Goal: Task Accomplishment & Management: Manage account settings

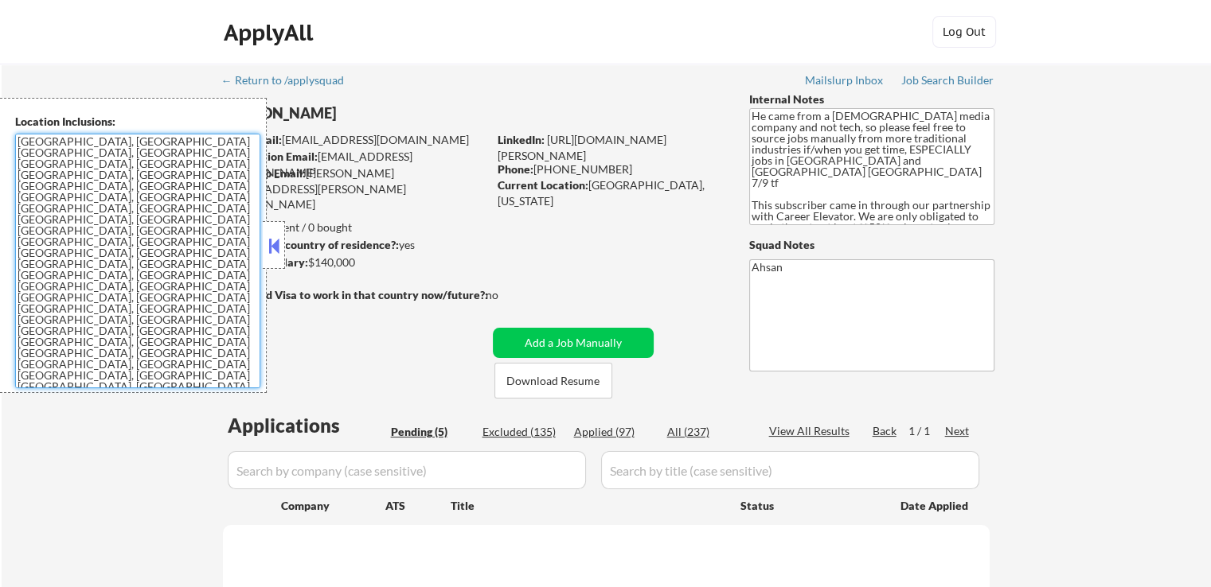
select select ""pending""
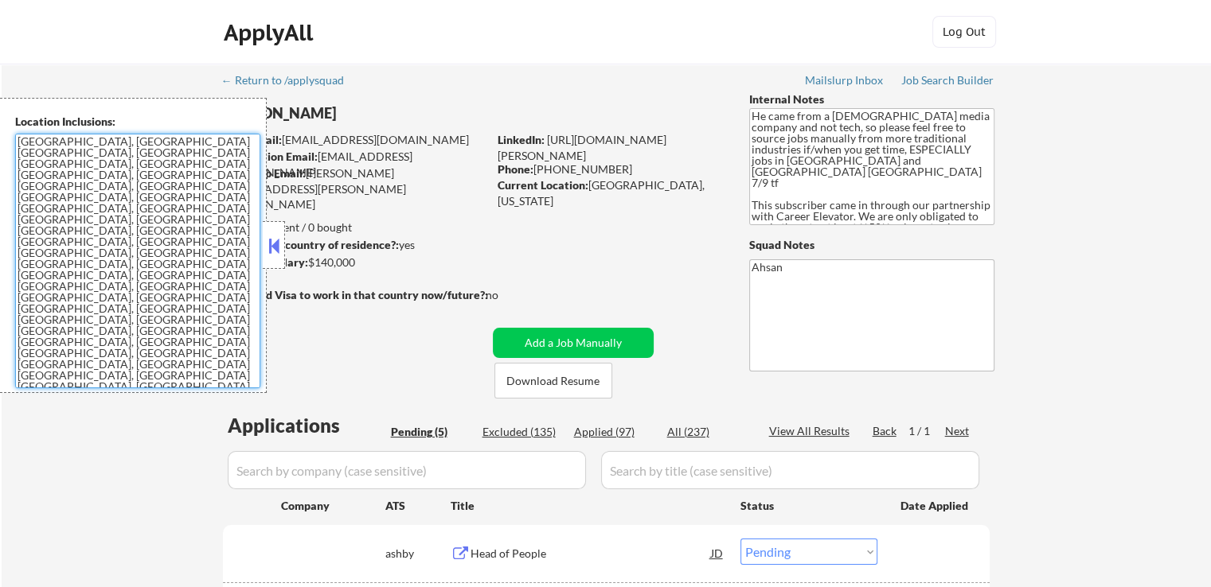
click at [275, 249] on button at bounding box center [274, 246] width 18 height 24
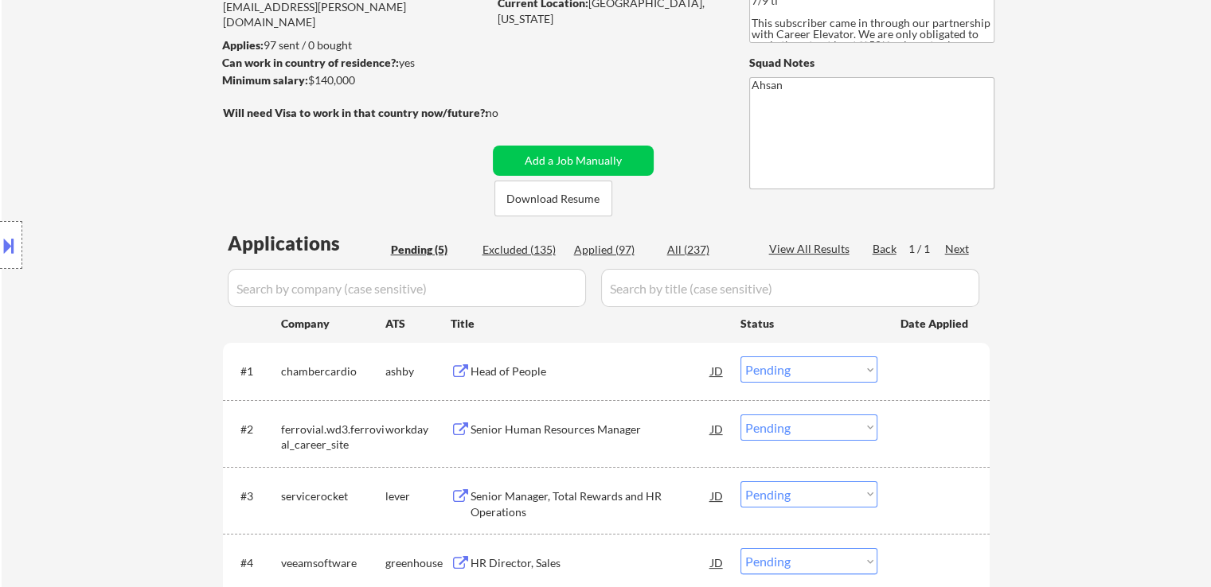
scroll to position [318, 0]
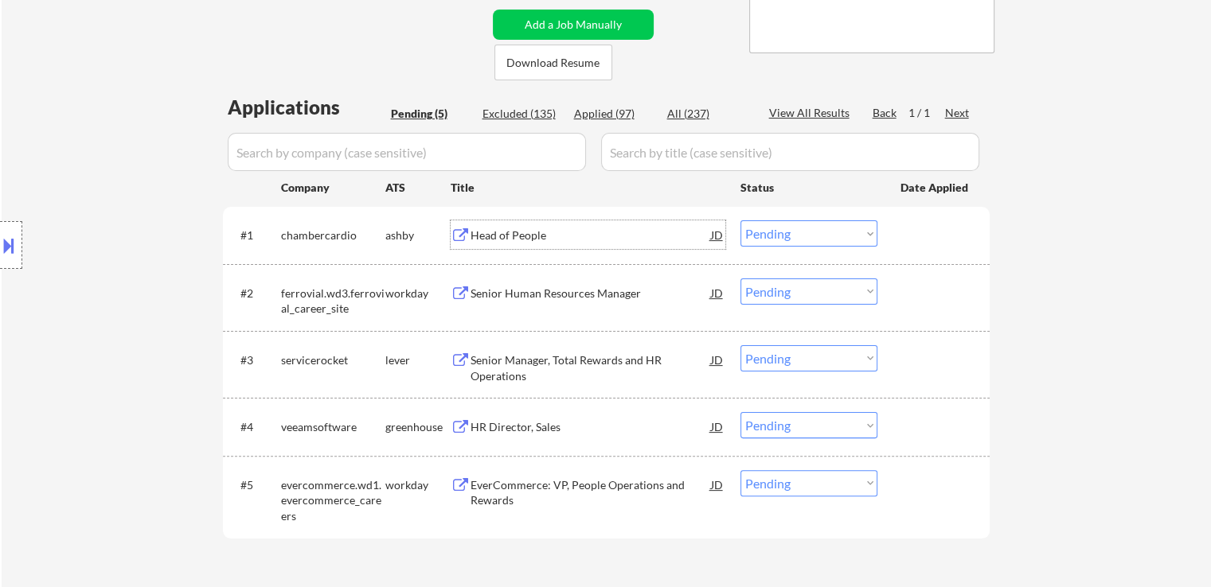
click at [509, 226] on div "Head of People" at bounding box center [590, 234] width 240 height 29
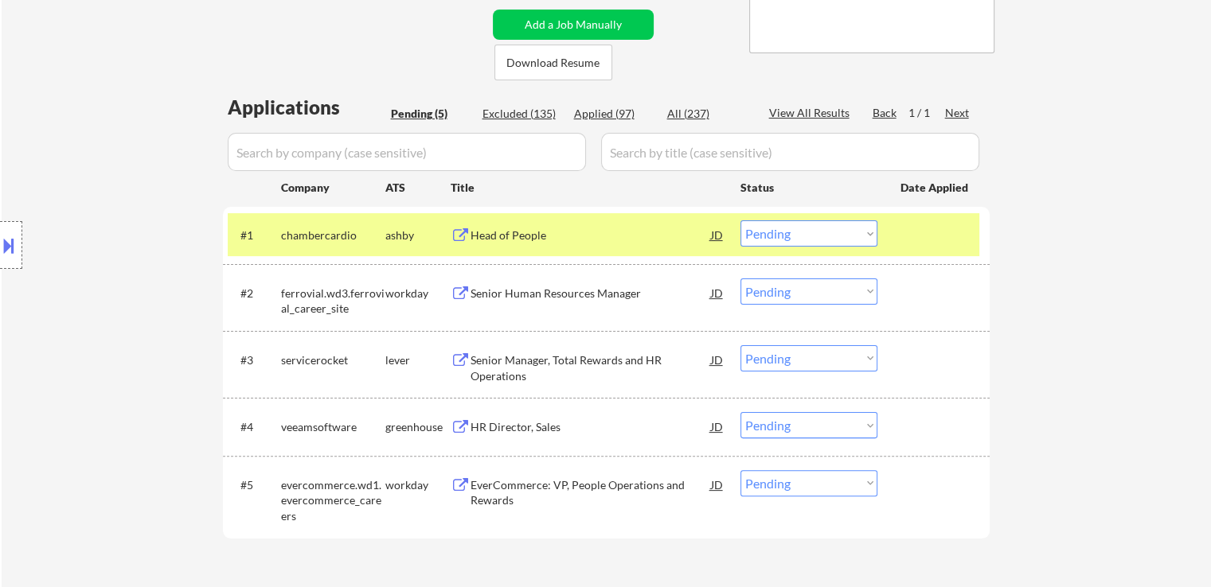
click at [508, 354] on div "Senior Manager, Total Rewards and HR Operations" at bounding box center [590, 368] width 240 height 31
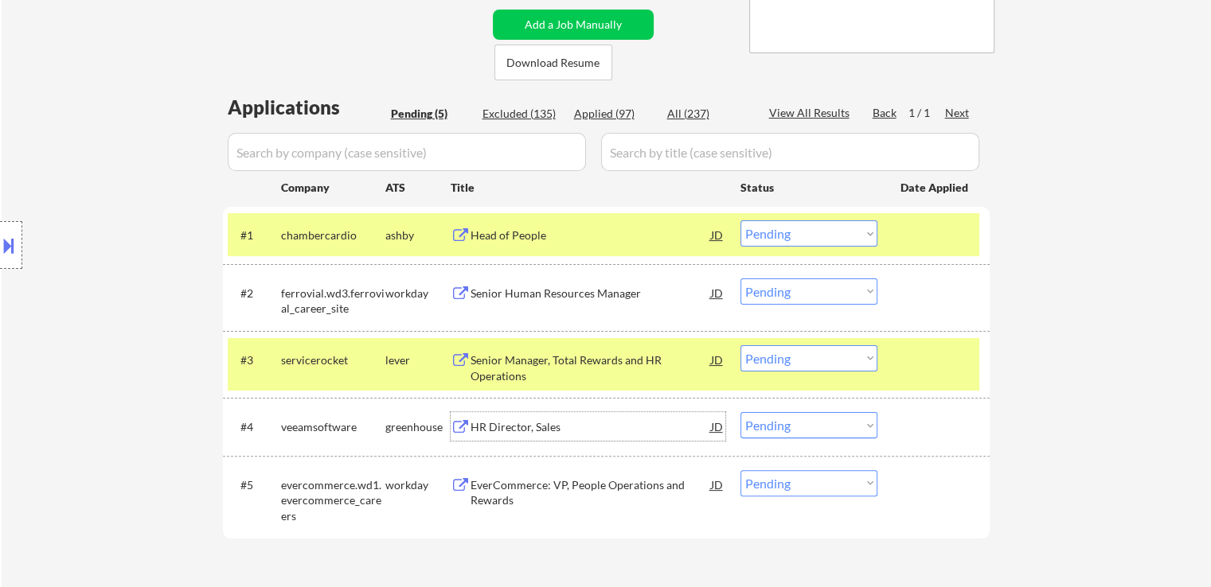
click at [489, 423] on div "HR Director, Sales" at bounding box center [590, 427] width 240 height 16
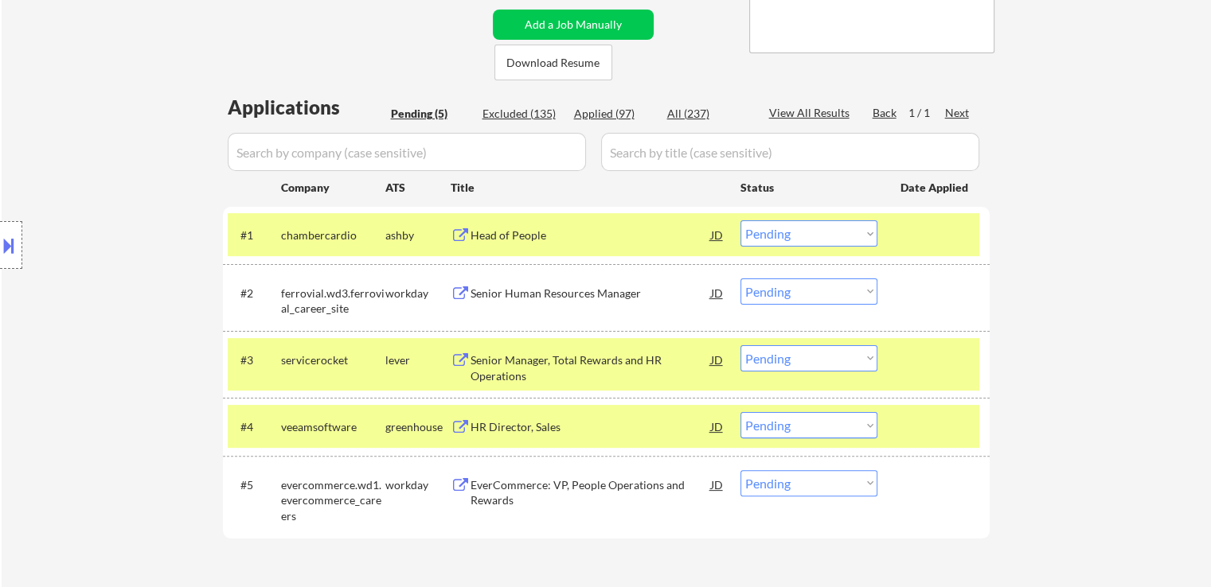
click at [481, 485] on div "EverCommerce: VP, People Operations and Rewards" at bounding box center [590, 493] width 240 height 31
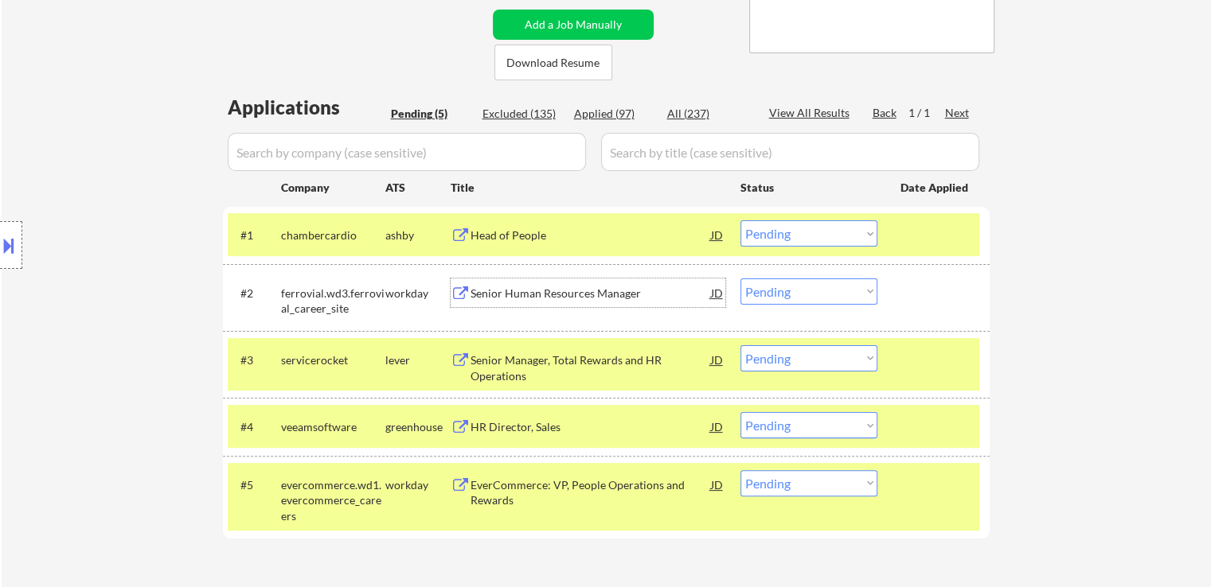
click at [495, 303] on div "Senior Human Resources Manager" at bounding box center [590, 293] width 240 height 29
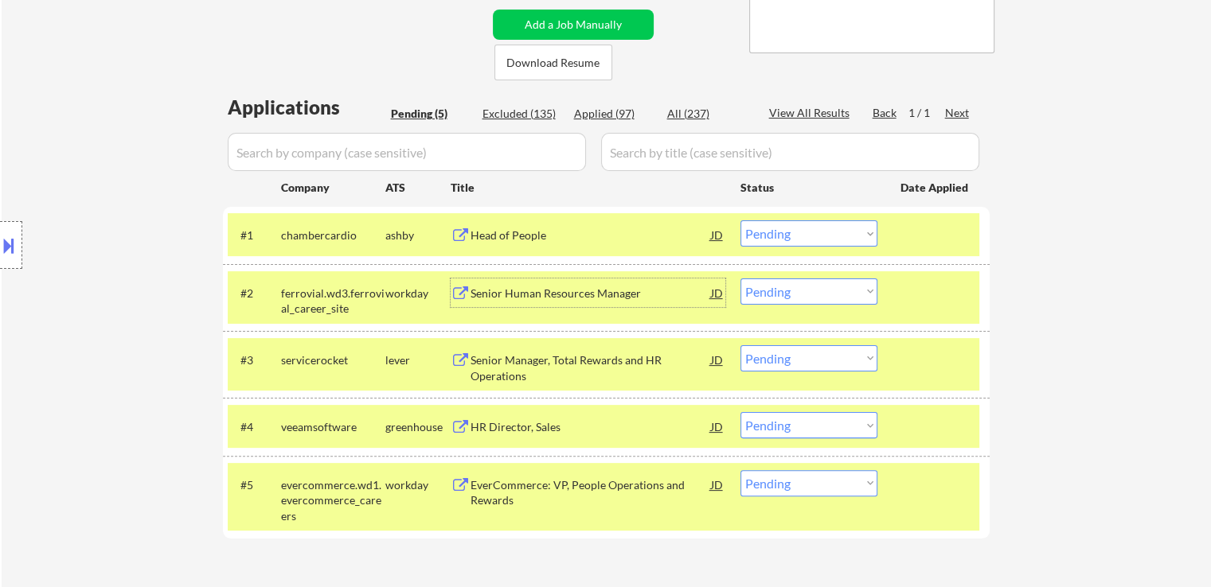
click at [790, 244] on select "Choose an option... Pending Applied Excluded (Questions) Excluded (Expired) Exc…" at bounding box center [808, 233] width 137 height 26
click at [740, 220] on select "Choose an option... Pending Applied Excluded (Questions) Excluded (Expired) Exc…" at bounding box center [808, 233] width 137 height 26
select select ""pending""
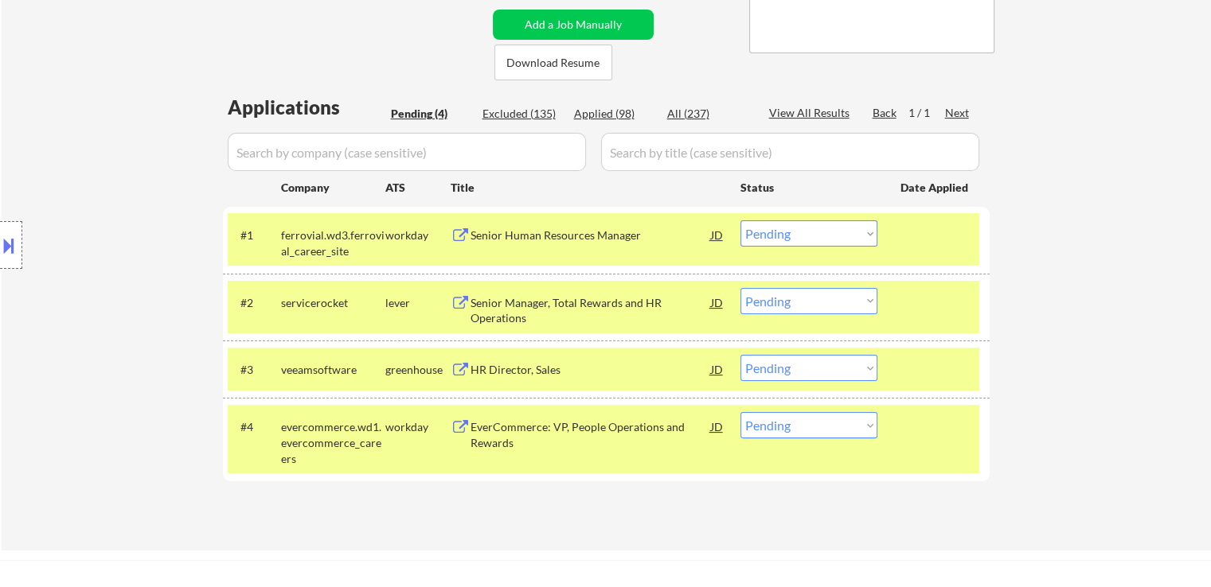
click at [804, 310] on select "Choose an option... Pending Applied Excluded (Questions) Excluded (Expired) Exc…" at bounding box center [808, 301] width 137 height 26
click at [740, 288] on select "Choose an option... Pending Applied Excluded (Questions) Excluded (Expired) Exc…" at bounding box center [808, 301] width 137 height 26
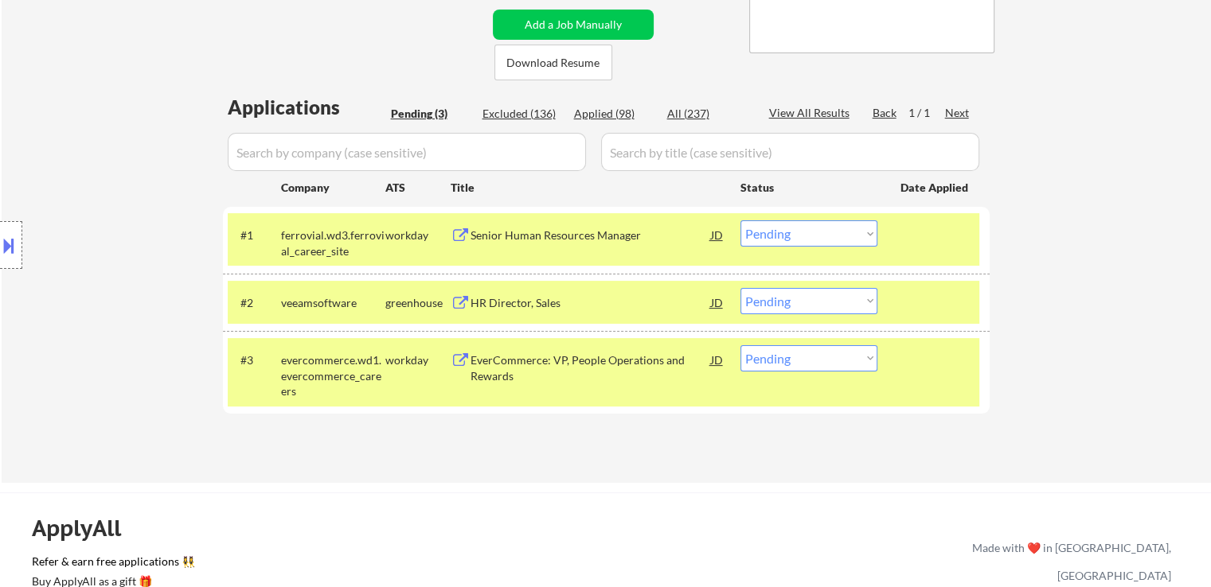
click at [793, 306] on select "Choose an option... Pending Applied Excluded (Questions) Excluded (Expired) Exc…" at bounding box center [808, 301] width 137 height 26
click at [740, 288] on select "Choose an option... Pending Applied Excluded (Questions) Excluded (Expired) Exc…" at bounding box center [808, 301] width 137 height 26
select select ""pending""
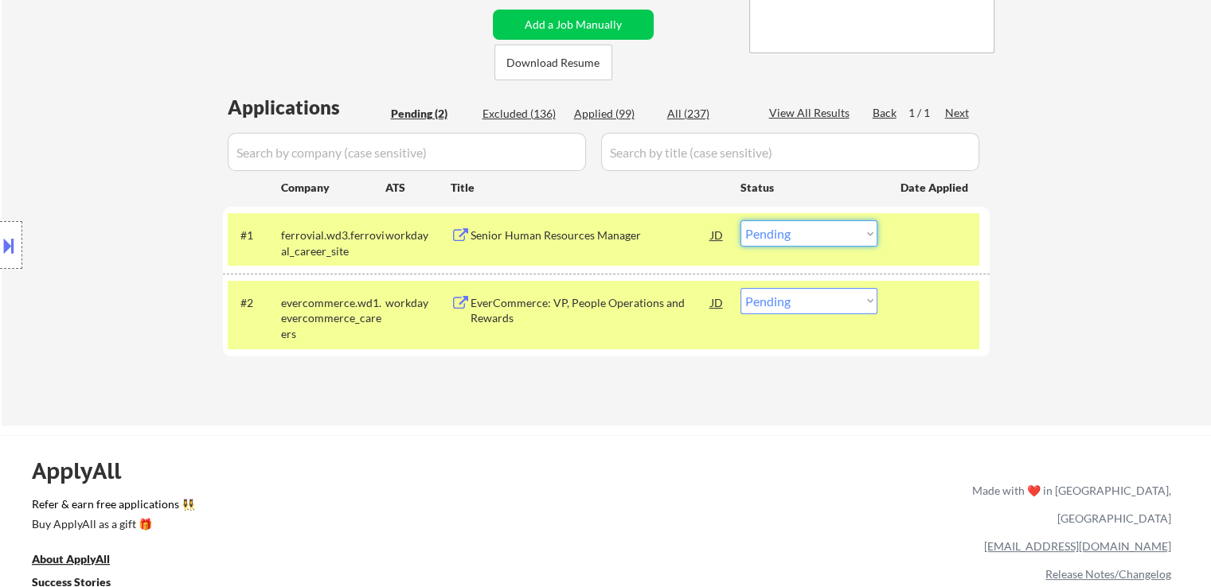
drag, startPoint x: 789, startPoint y: 236, endPoint x: 790, endPoint y: 246, distance: 9.6
click at [789, 236] on select "Choose an option... Pending Applied Excluded (Questions) Excluded (Expired) Exc…" at bounding box center [808, 233] width 137 height 26
click at [740, 220] on select "Choose an option... Pending Applied Excluded (Questions) Excluded (Expired) Exc…" at bounding box center [808, 233] width 137 height 26
select select ""pending""
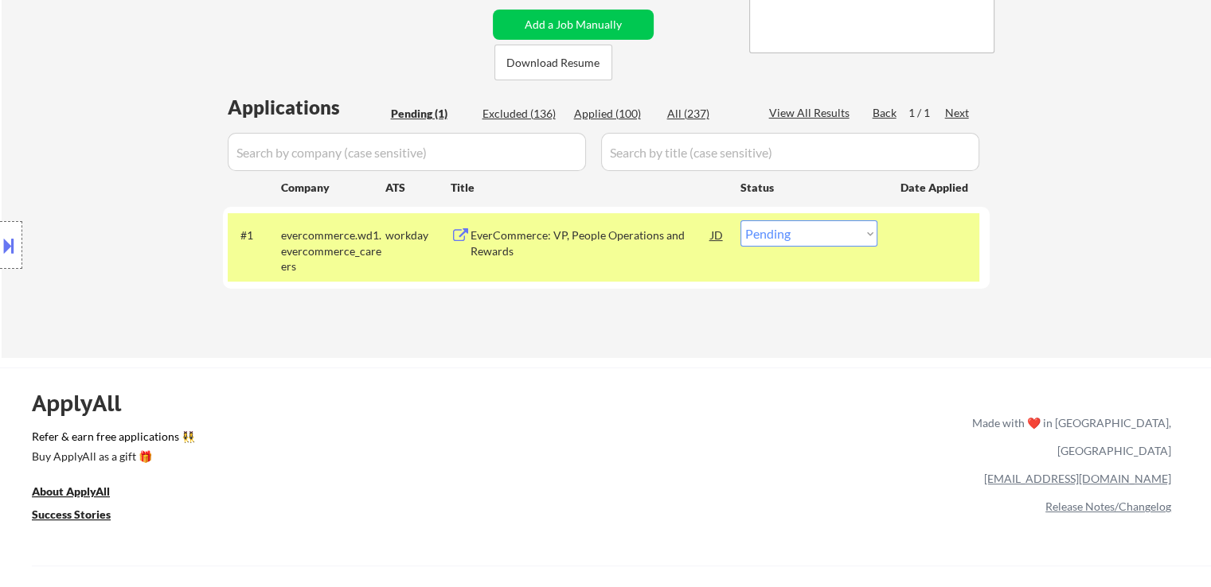
click at [327, 42] on div "← Return to /applysquad Mailslurp Inbox Job Search Builder [PERSON_NAME] User E…" at bounding box center [606, 45] width 794 height 600
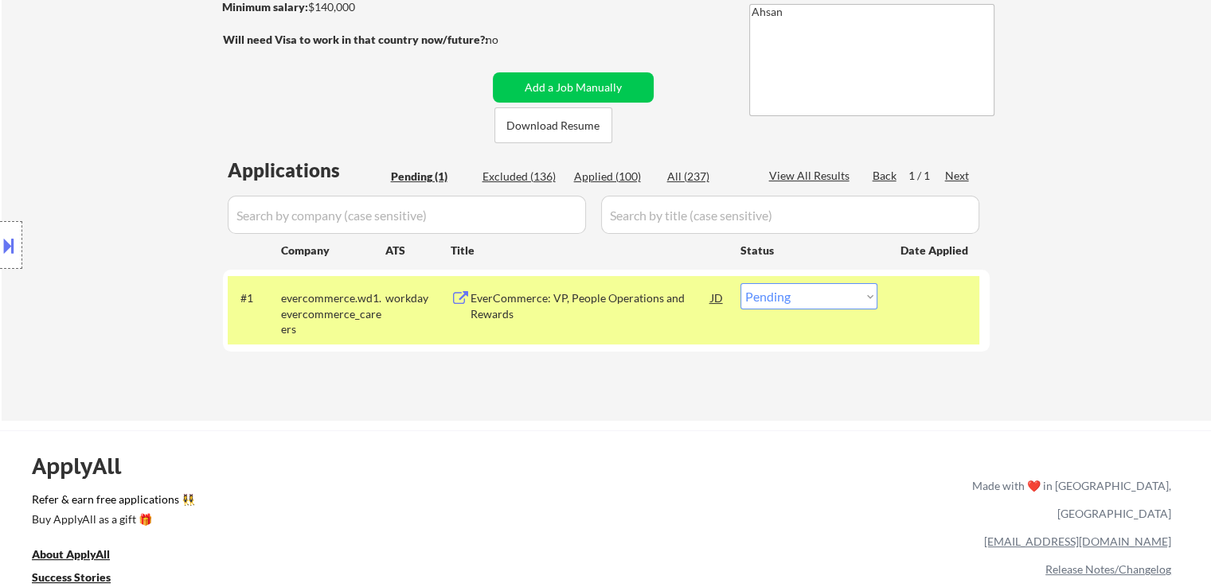
scroll to position [159, 0]
